Goal: Task Accomplishment & Management: Use online tool/utility

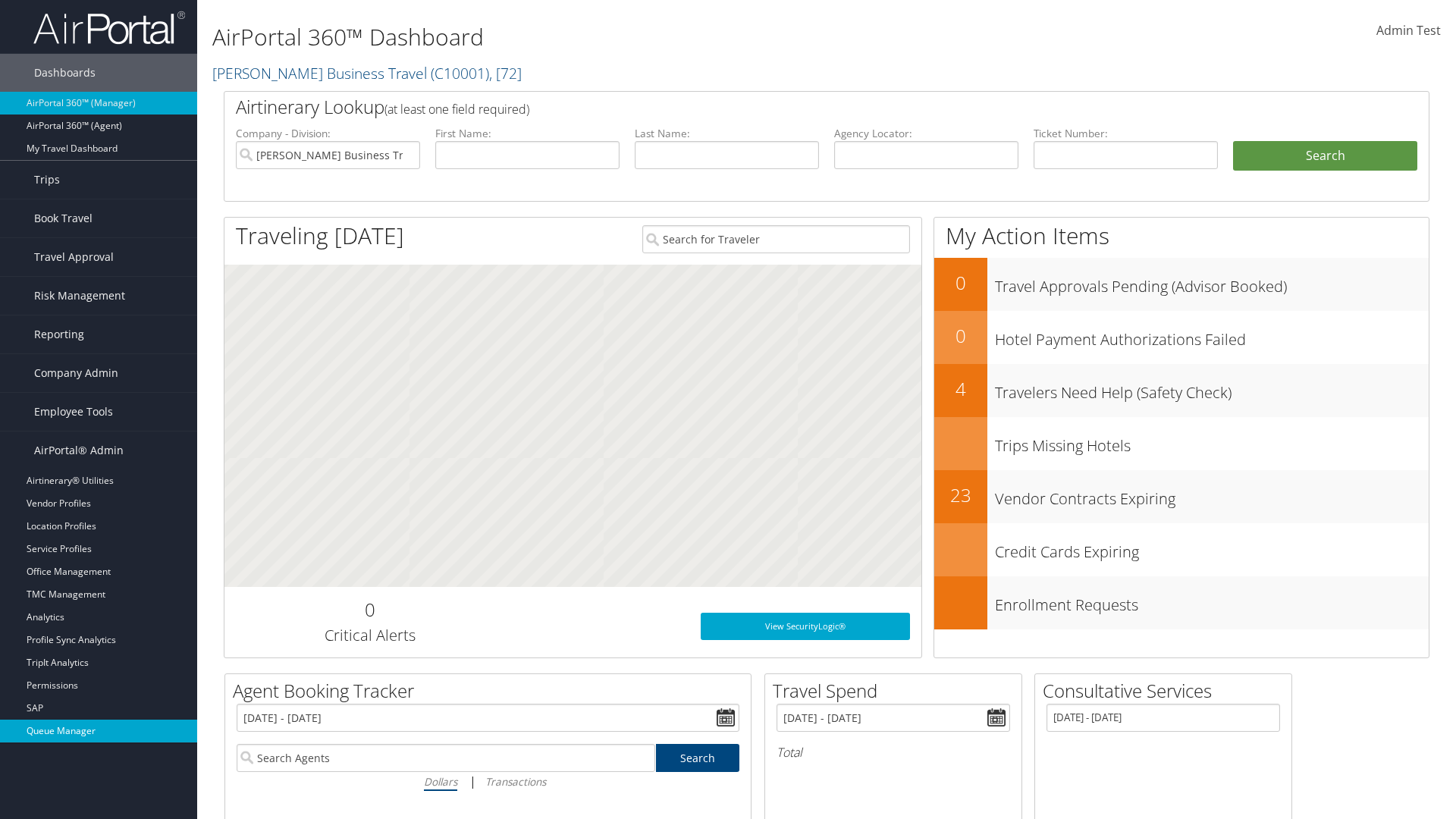
click at [99, 731] on link "Queue Manager" at bounding box center [99, 731] width 198 height 23
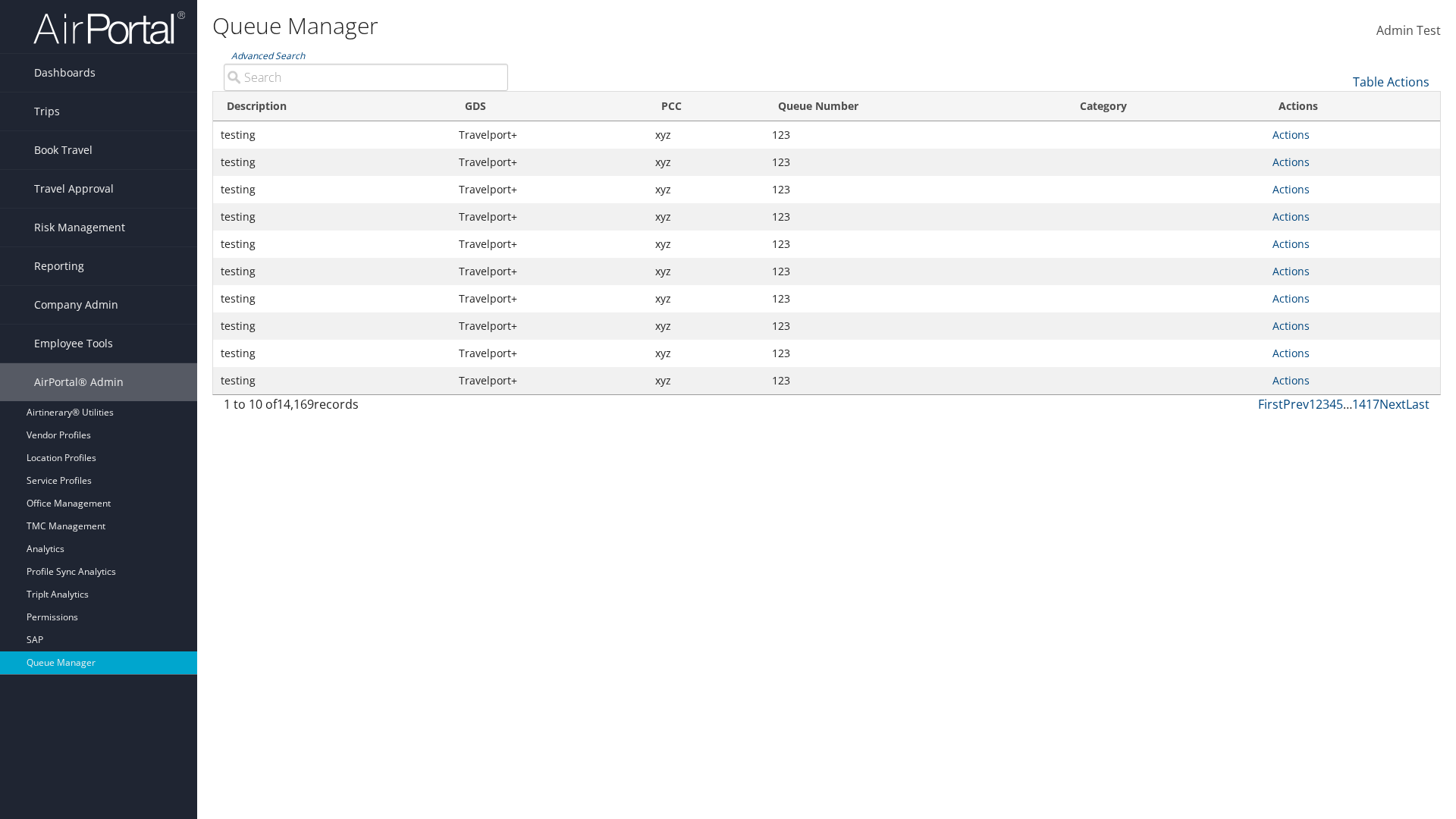
click at [1291, 134] on link "Actions" at bounding box center [1291, 134] width 37 height 14
click at [0, 0] on link "Push To Queue" at bounding box center [0, 0] width 0 height 0
type input "Push To Queue"
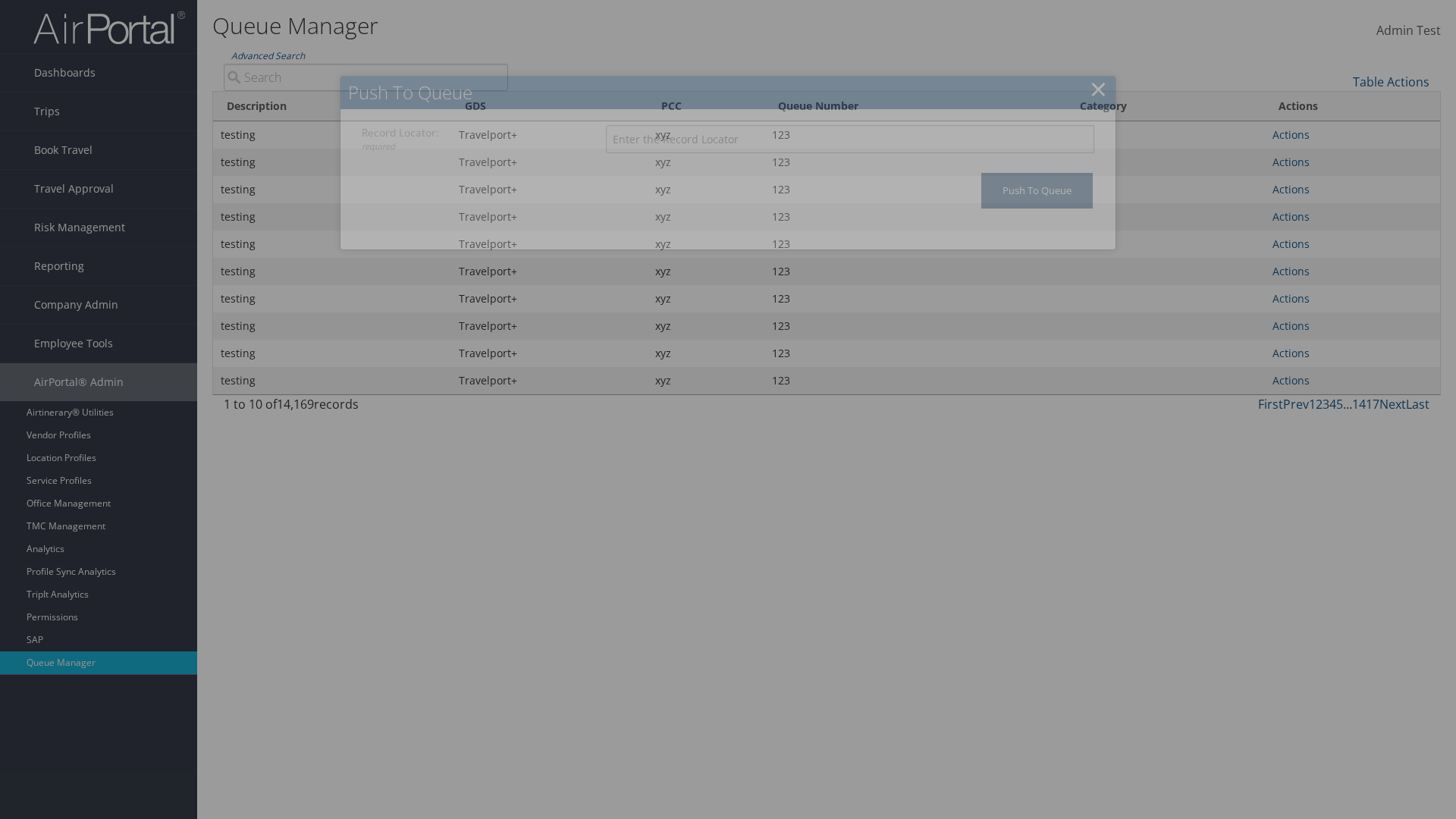
click at [850, 139] on input "Record Locator: required" at bounding box center [850, 139] width 488 height 28
type input "123"
click at [1037, 190] on input "Push To Queue" at bounding box center [1037, 190] width 111 height 36
